Goal: Task Accomplishment & Management: Manage account settings

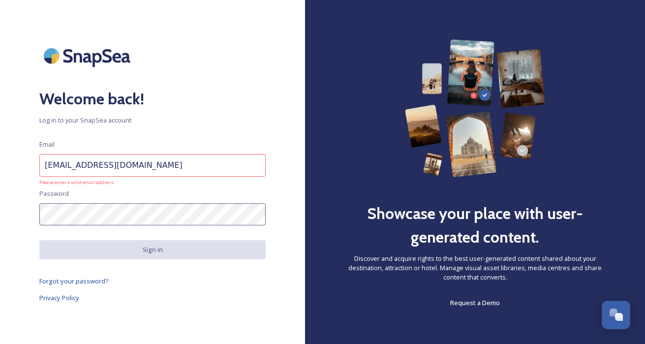
type input "rscadden@visitdetroit.com"
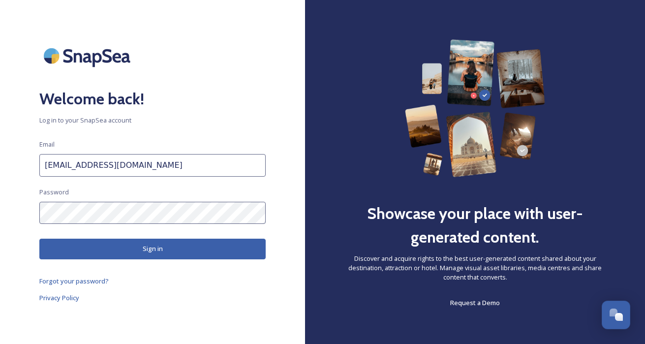
click at [124, 253] on button "Sign in" at bounding box center [152, 249] width 226 height 20
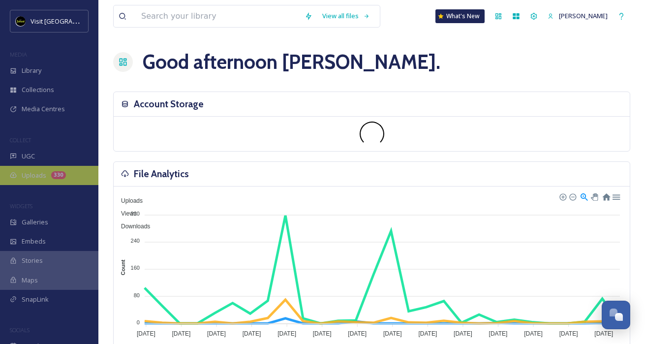
click at [41, 172] on span "Uploads" at bounding box center [34, 175] width 25 height 9
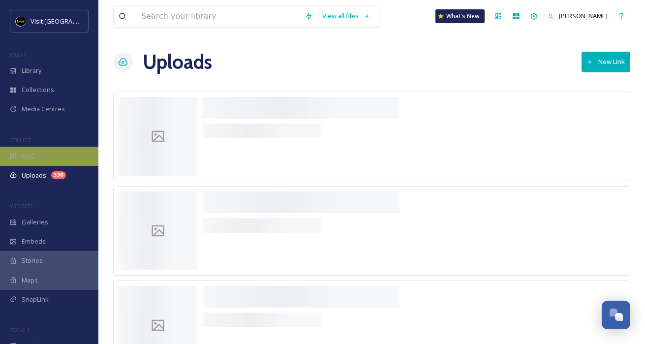
click at [29, 158] on span "UGC" at bounding box center [28, 155] width 13 height 9
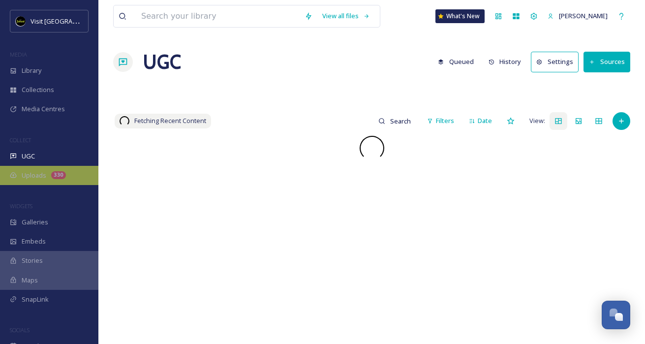
click at [51, 171] on div "Uploads 330" at bounding box center [49, 175] width 98 height 19
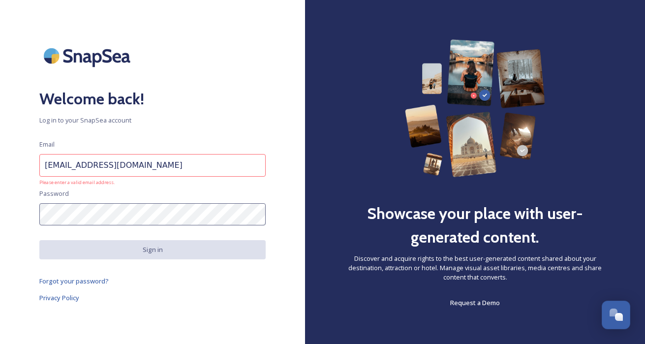
type input "rscadden@visitdetroit.com"
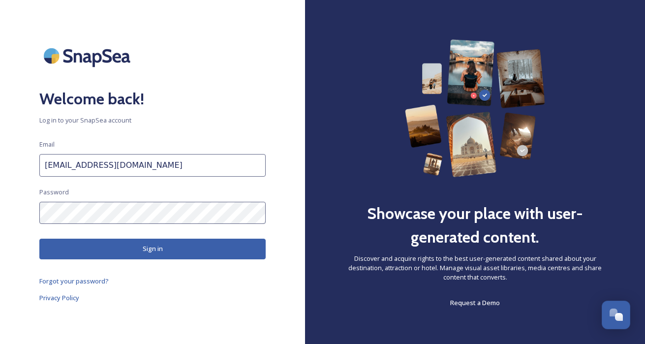
click at [139, 254] on button "Sign in" at bounding box center [152, 249] width 226 height 20
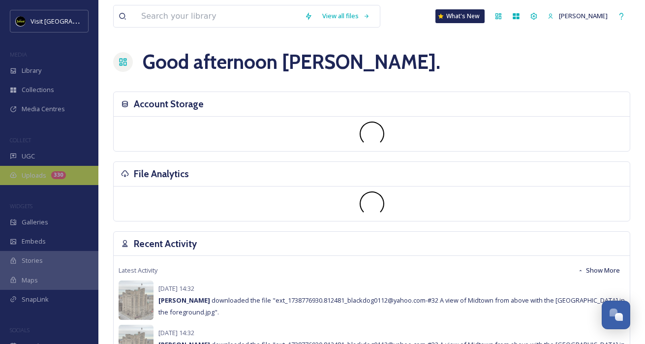
click at [43, 173] on span "Uploads" at bounding box center [34, 175] width 25 height 9
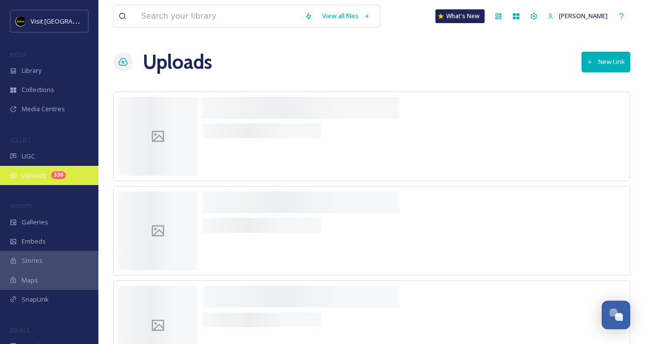
click at [55, 174] on div "330" at bounding box center [58, 175] width 15 height 8
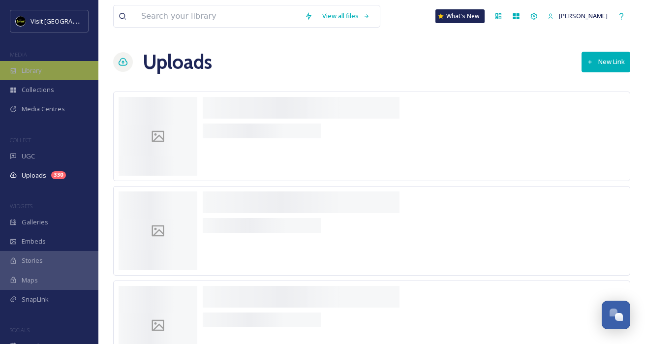
click at [35, 64] on div "Library" at bounding box center [49, 70] width 98 height 19
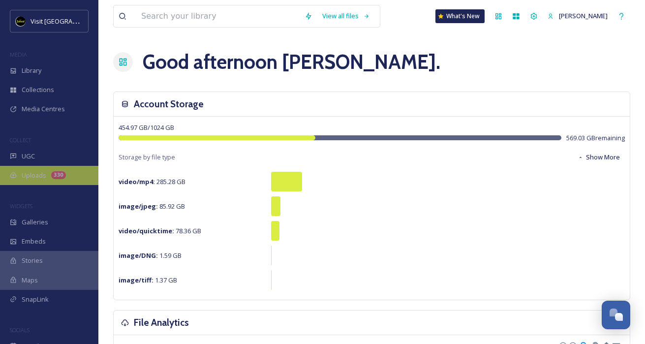
click at [34, 173] on span "Uploads" at bounding box center [34, 175] width 25 height 9
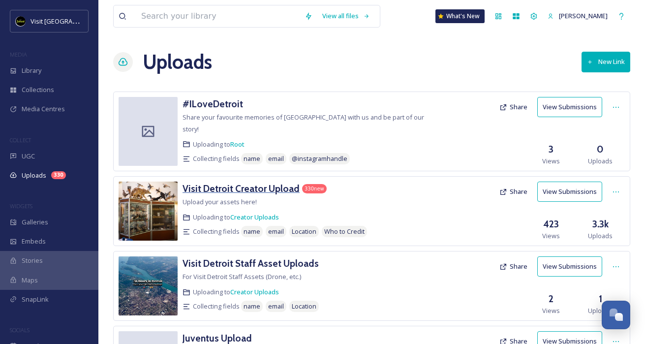
click at [220, 182] on h3 "Visit Detroit Creator Upload" at bounding box center [240, 188] width 117 height 12
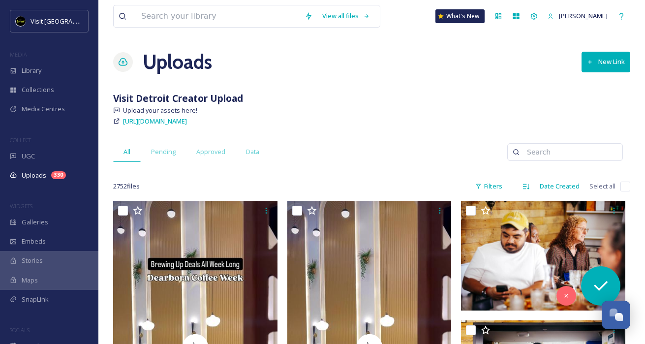
drag, startPoint x: 291, startPoint y: 122, endPoint x: 122, endPoint y: 123, distance: 169.2
click at [122, 123] on div "[URL][DOMAIN_NAME]" at bounding box center [371, 121] width 517 height 12
copy span "[URL][DOMAIN_NAME]"
